Goal: Entertainment & Leisure: Consume media (video, audio)

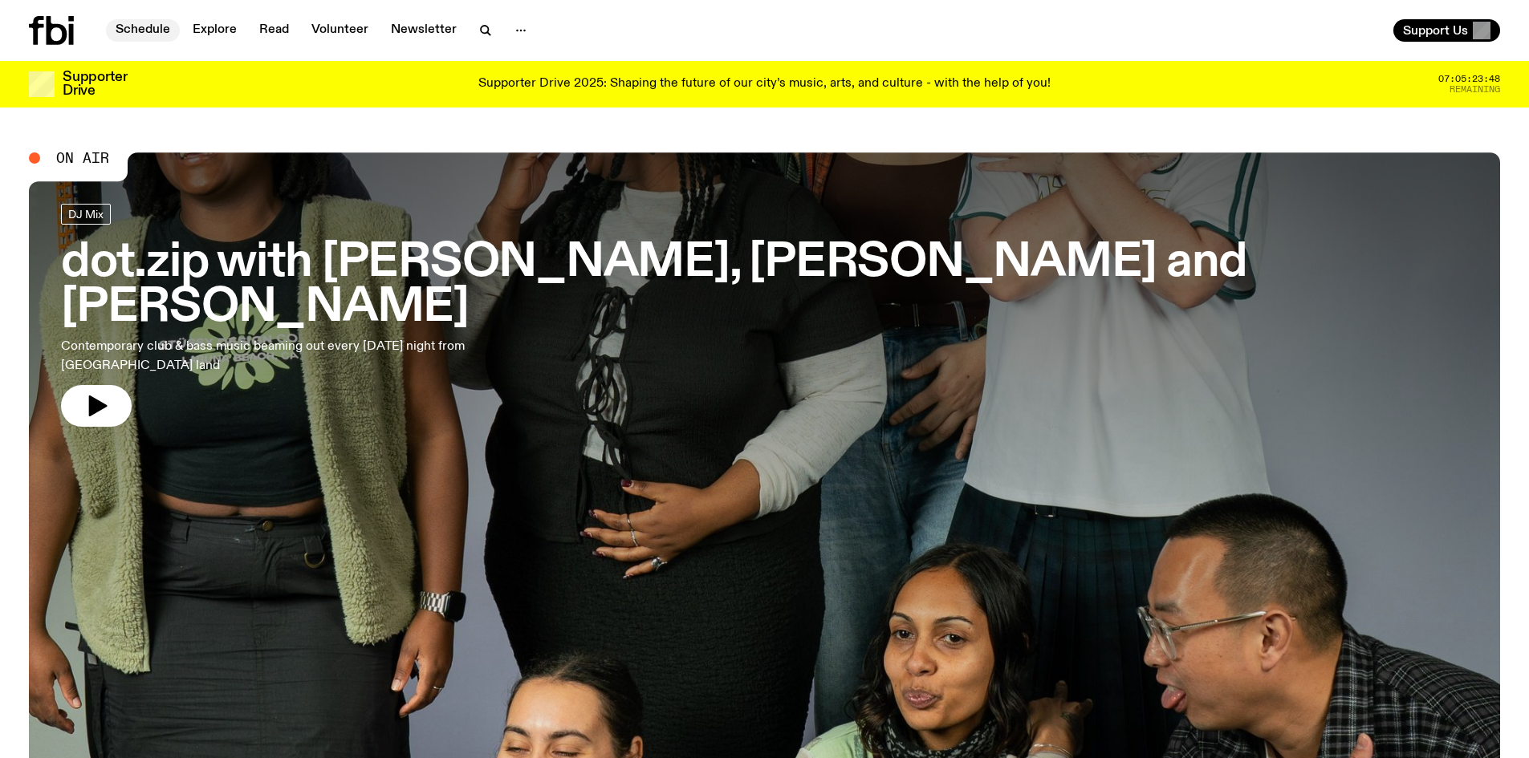
click at [131, 27] on link "Schedule" at bounding box center [143, 30] width 74 height 22
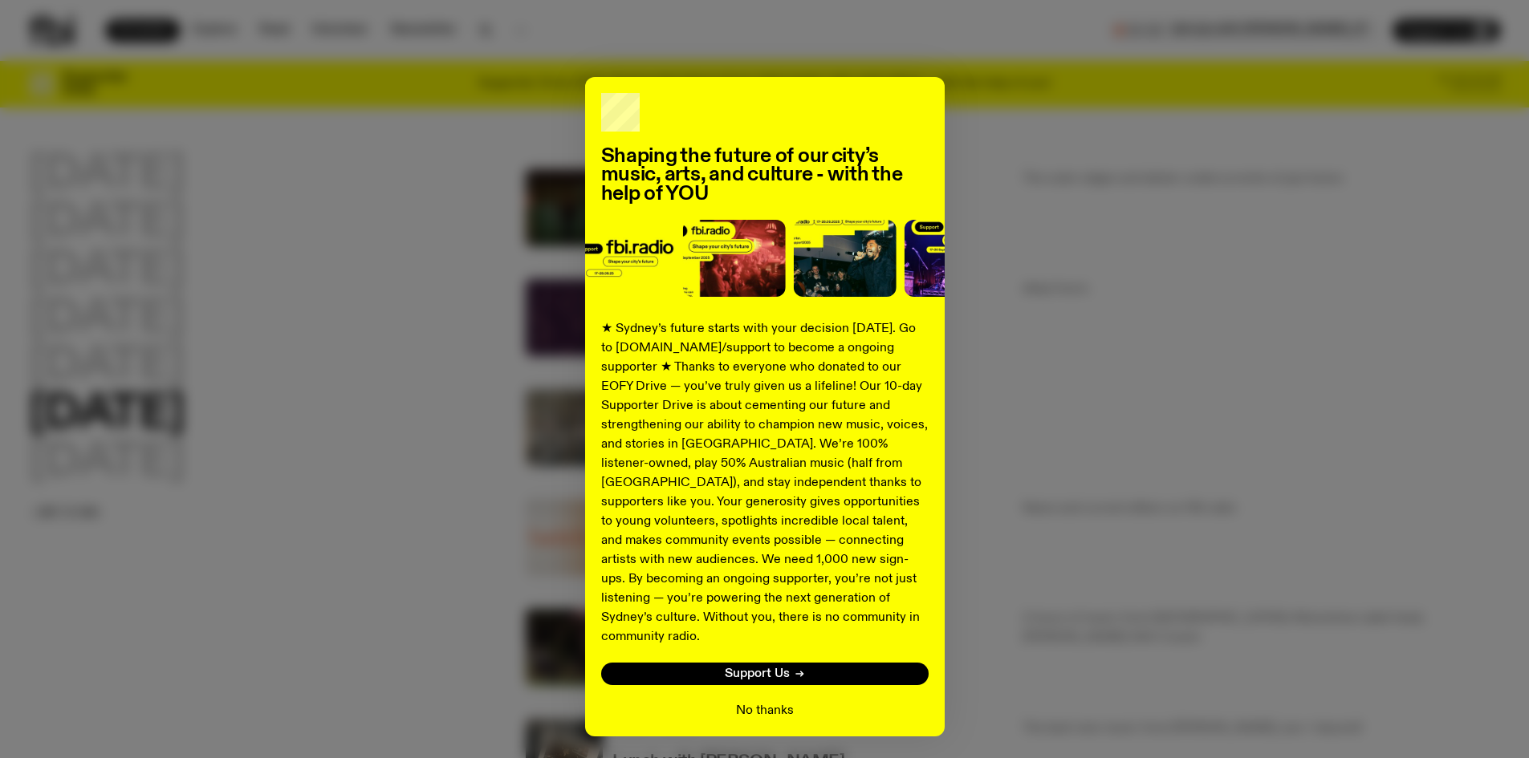
click at [738, 701] on button "No thanks" at bounding box center [765, 710] width 58 height 19
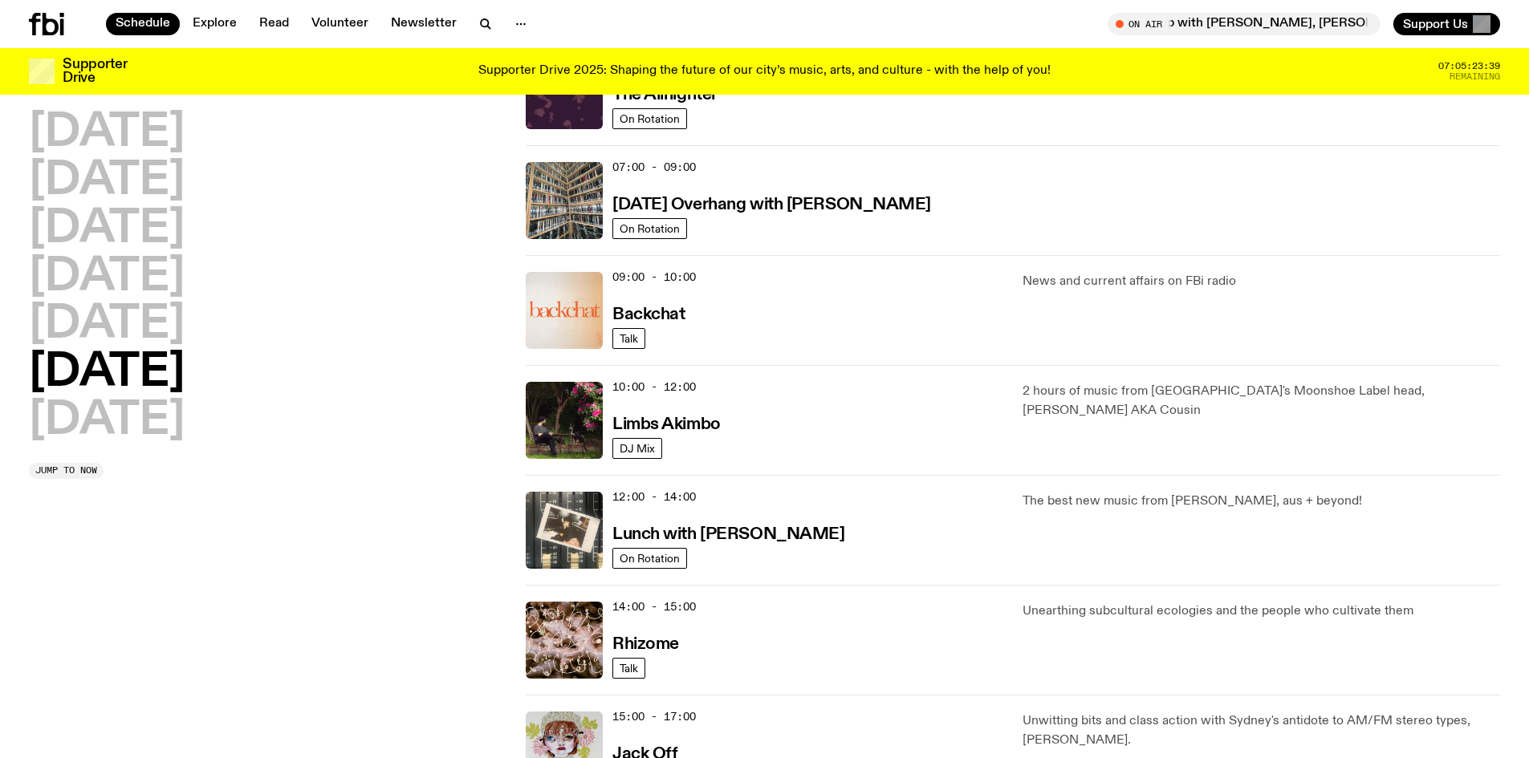
scroll to position [267, 0]
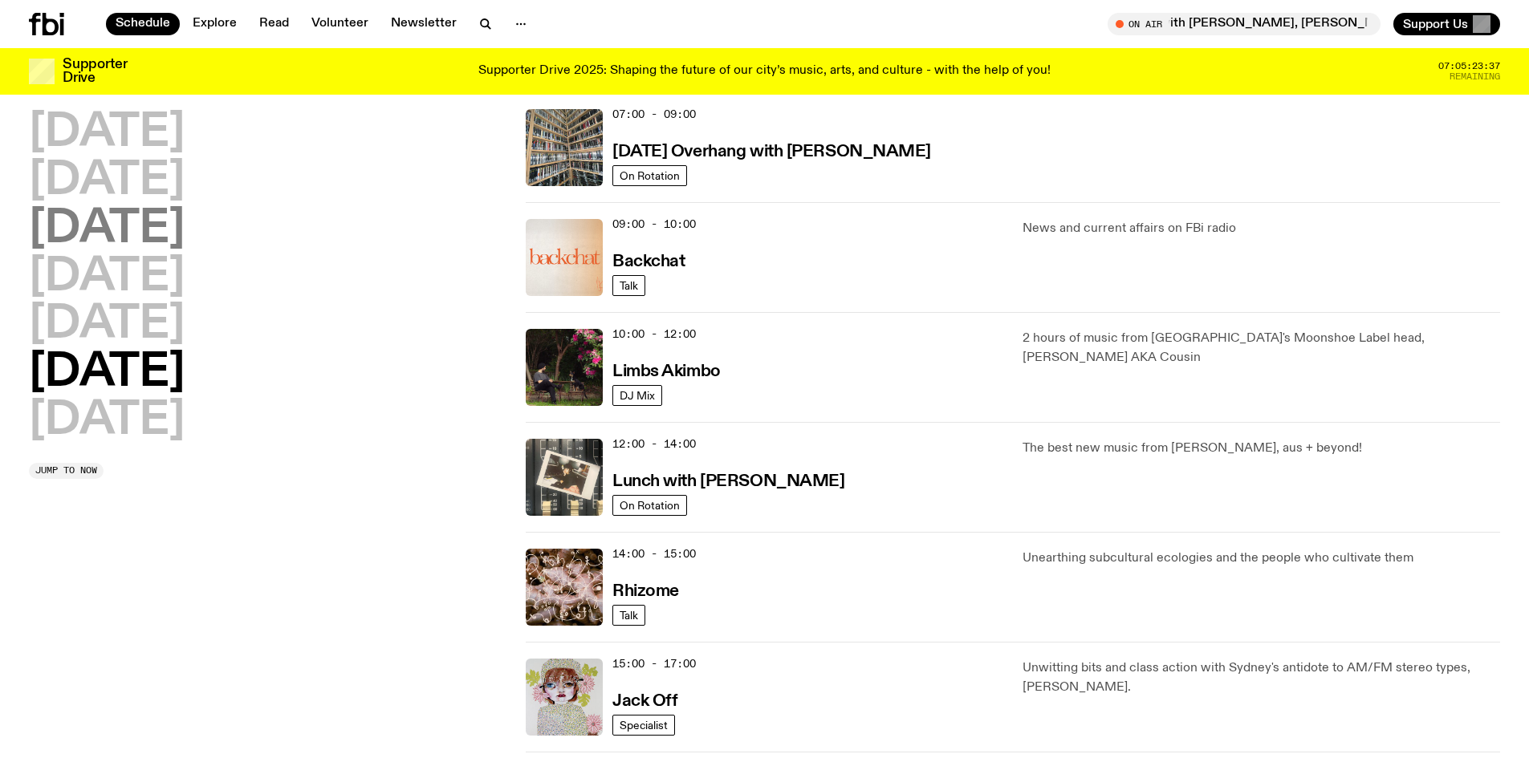
click at [122, 233] on h2 "[DATE]" at bounding box center [107, 229] width 156 height 45
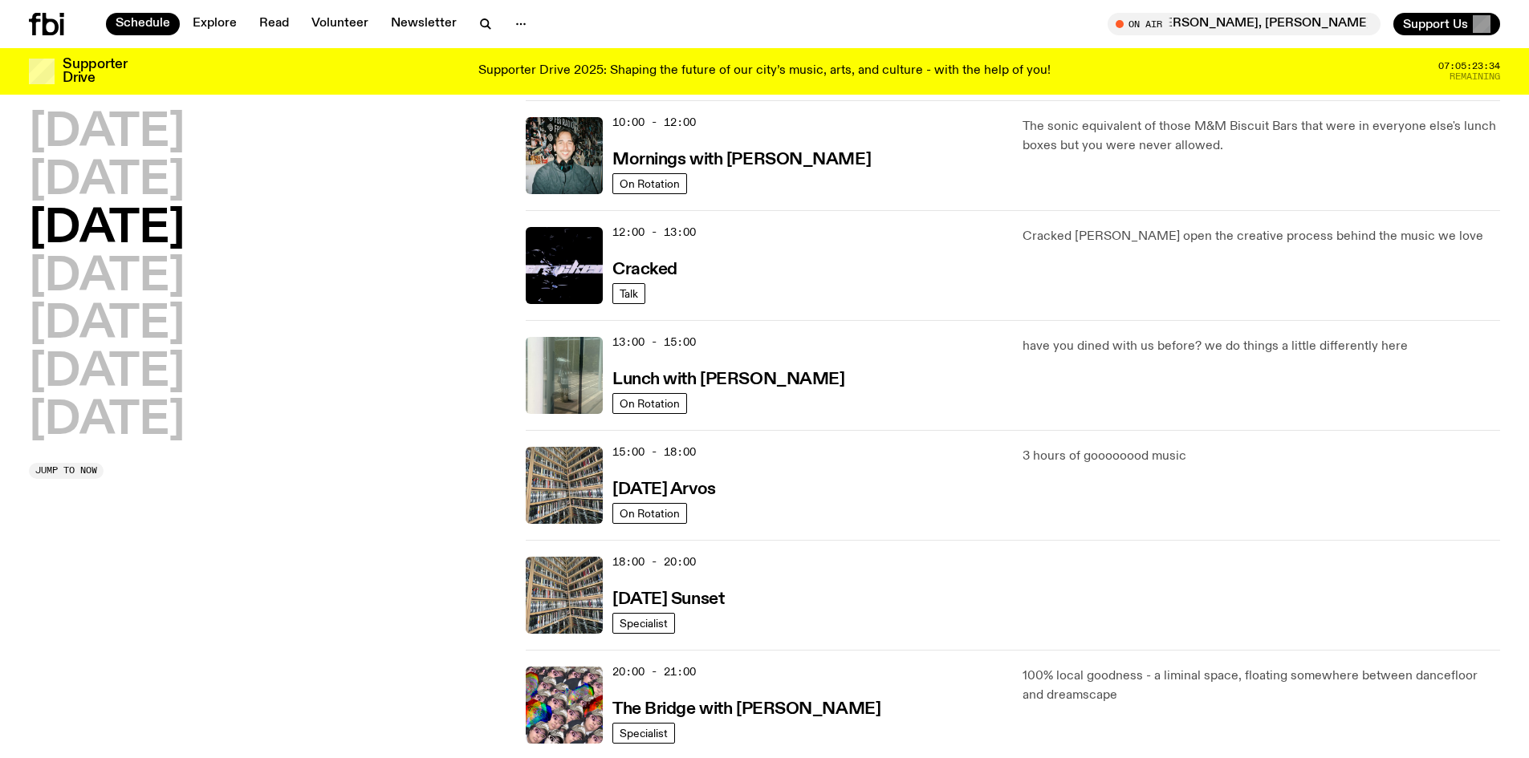
scroll to position [366, 0]
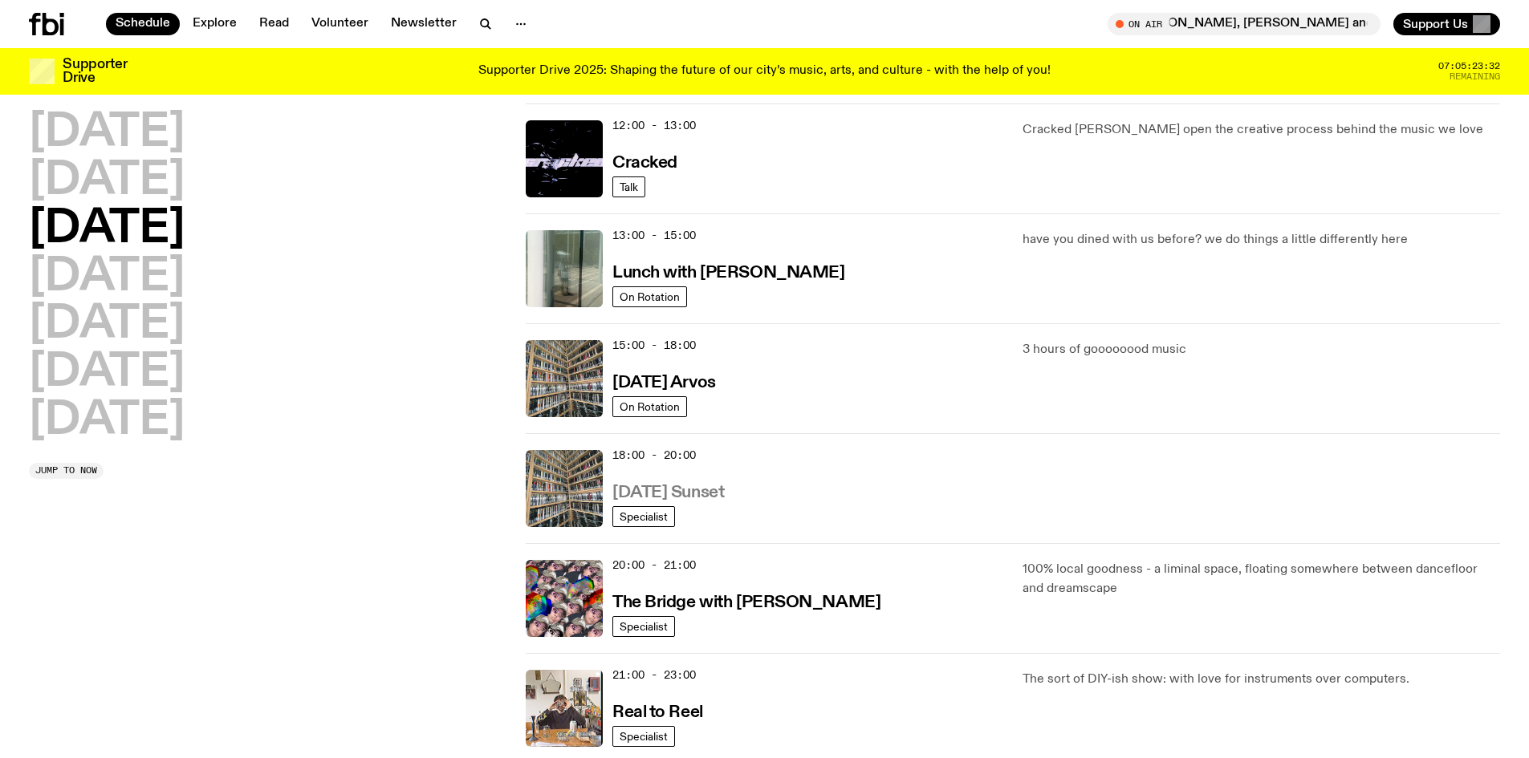
click at [719, 497] on h3 "[DATE] Sunset" at bounding box center [668, 493] width 112 height 17
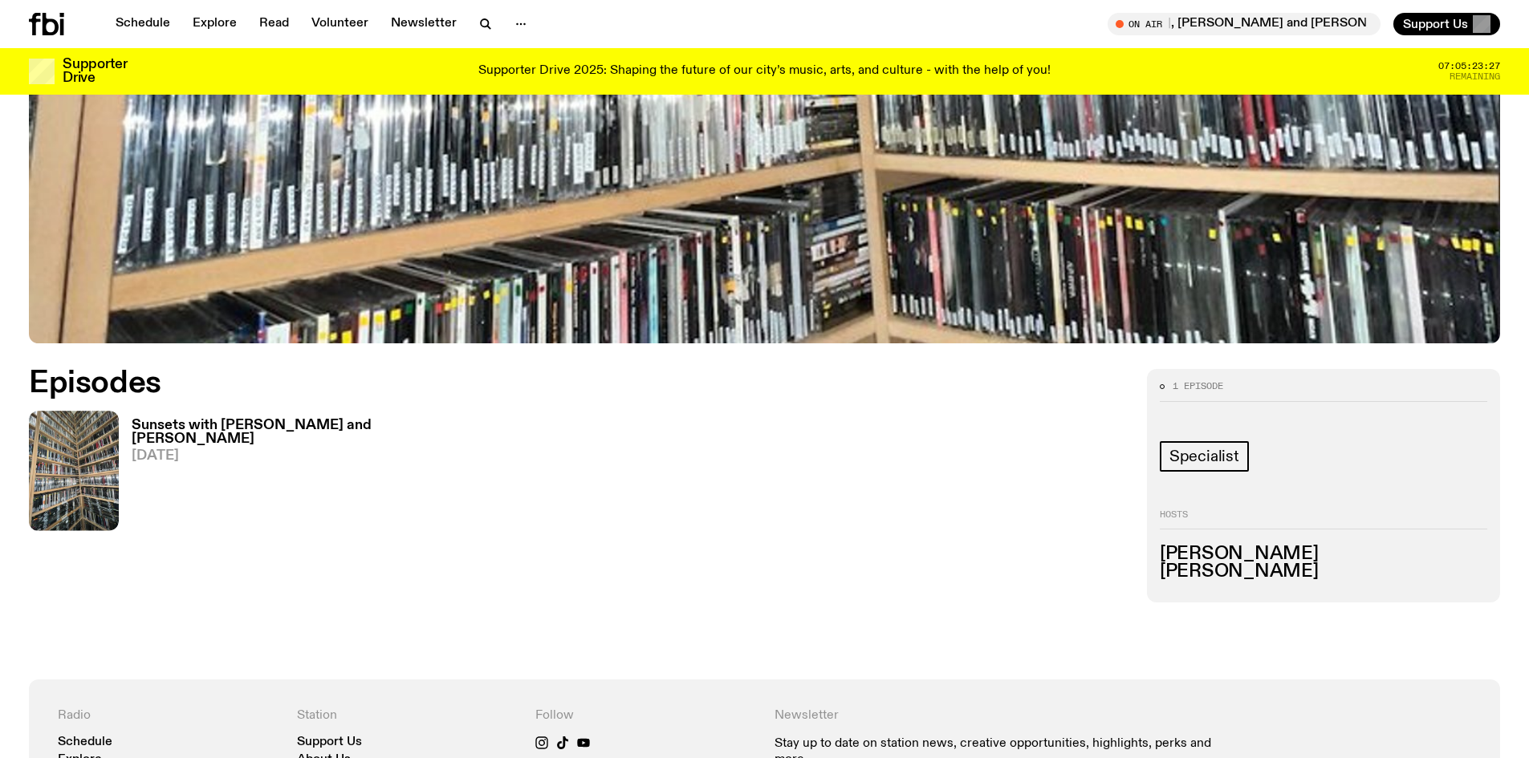
scroll to position [631, 0]
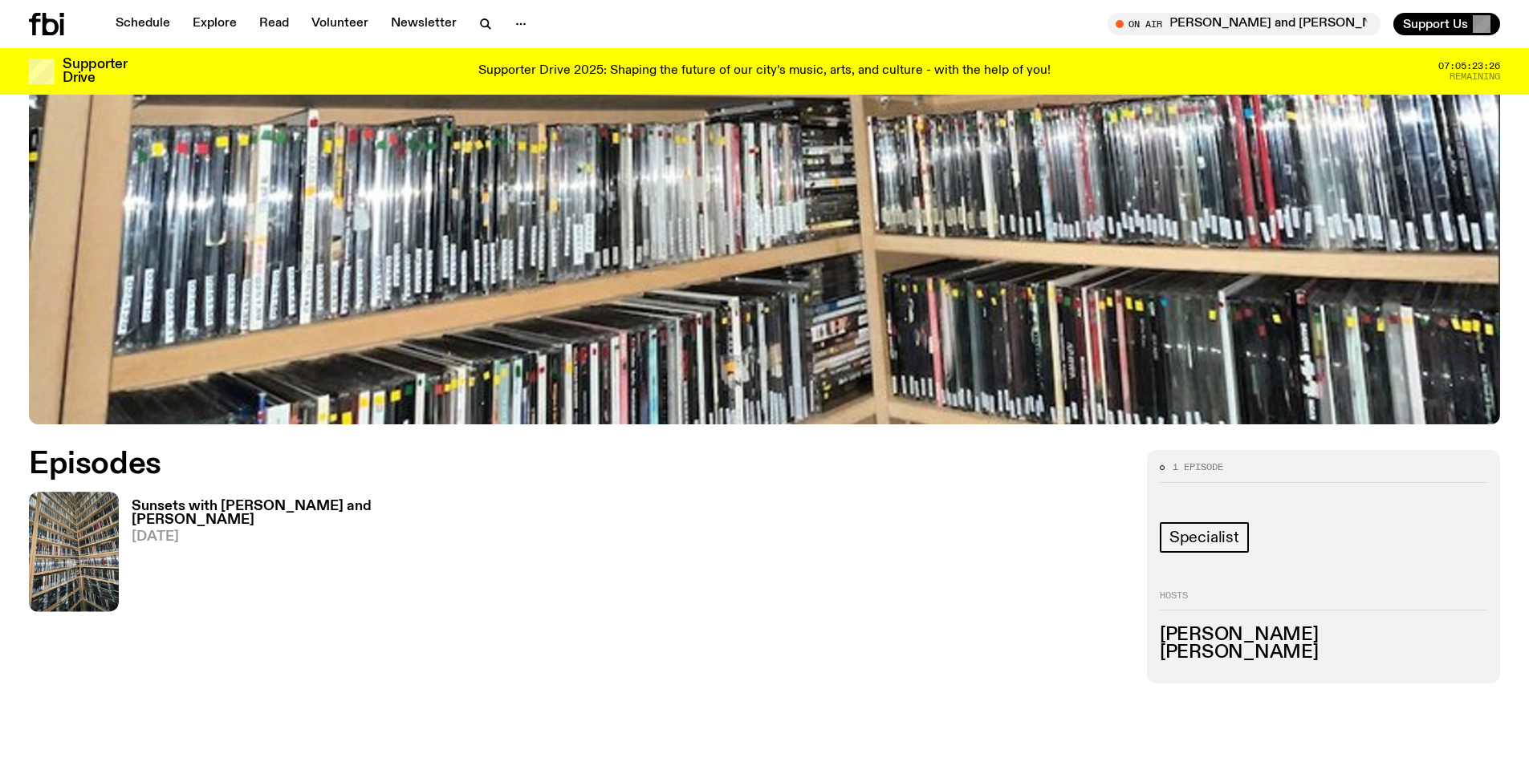
click at [258, 510] on h3 "Sunsets with [PERSON_NAME] and [PERSON_NAME]" at bounding box center [257, 513] width 250 height 27
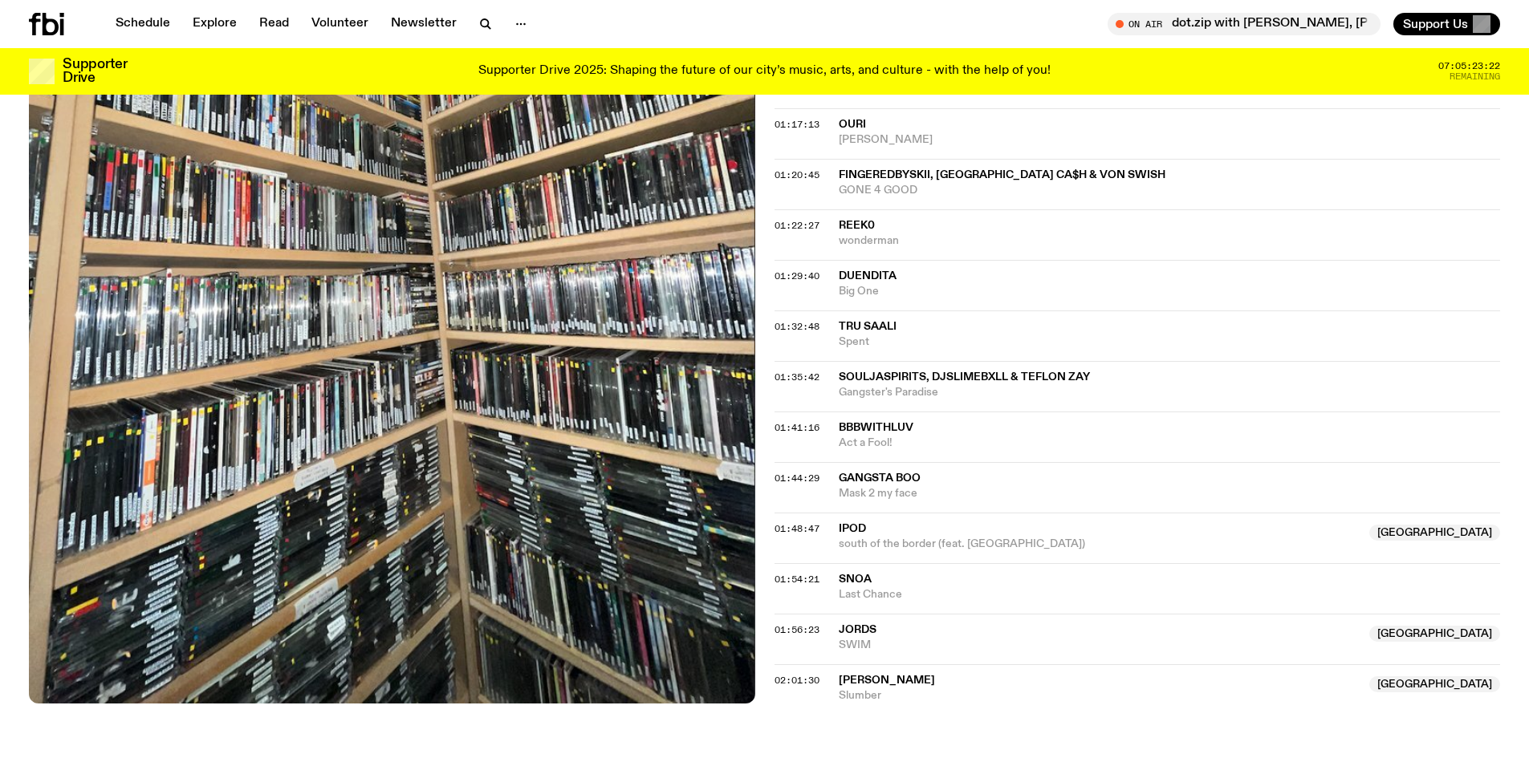
scroll to position [1499, 0]
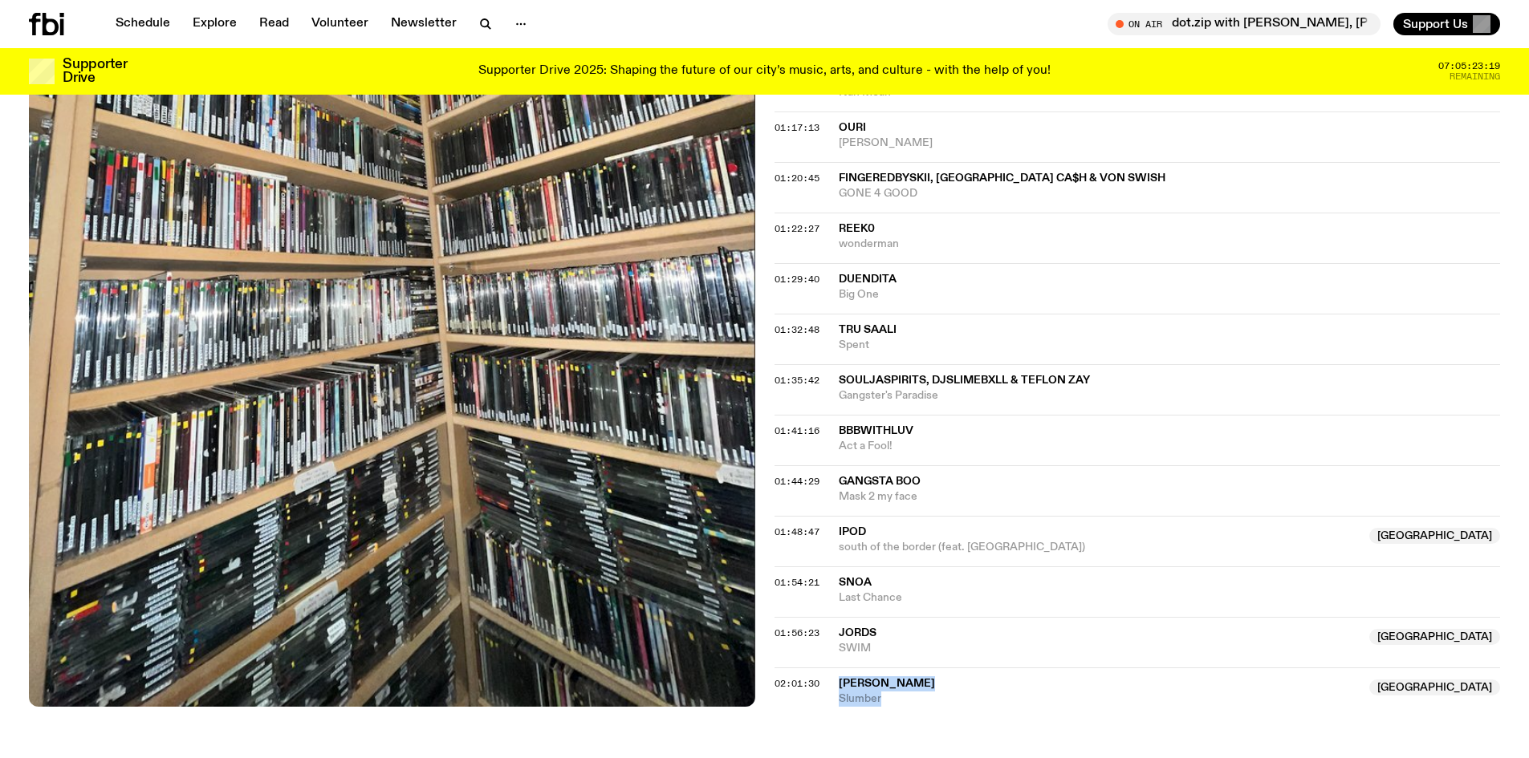
drag, startPoint x: 847, startPoint y: 615, endPoint x: 899, endPoint y: 624, distance: 52.9
click at [899, 668] on div "02:01:30 [PERSON_NAME] [GEOGRAPHIC_DATA] [GEOGRAPHIC_DATA] [GEOGRAPHIC_DATA]" at bounding box center [1137, 687] width 726 height 39
